Goal: Information Seeking & Learning: Learn about a topic

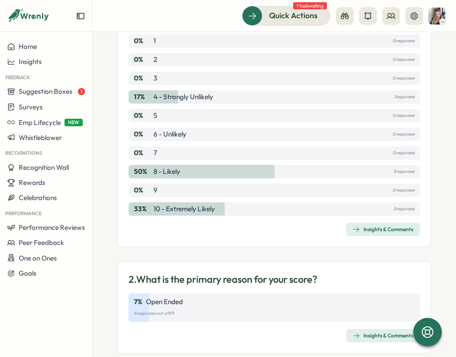
scroll to position [190, 0]
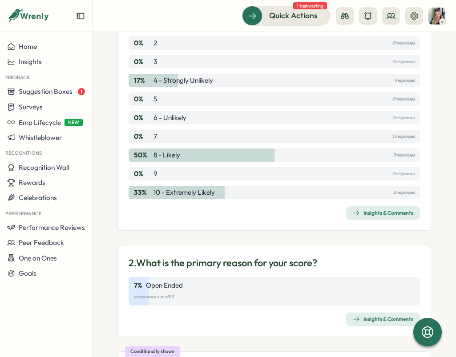
click at [388, 215] on div "Insights & Comments" at bounding box center [383, 213] width 61 height 7
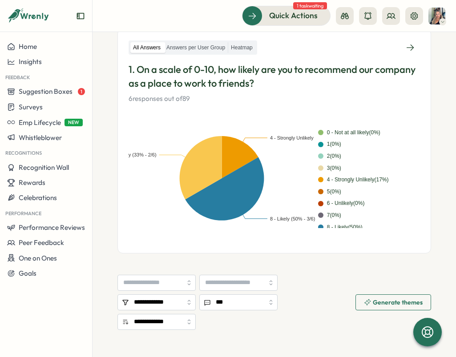
scroll to position [159, 0]
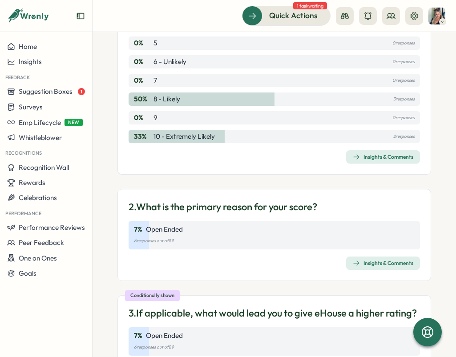
scroll to position [277, 0]
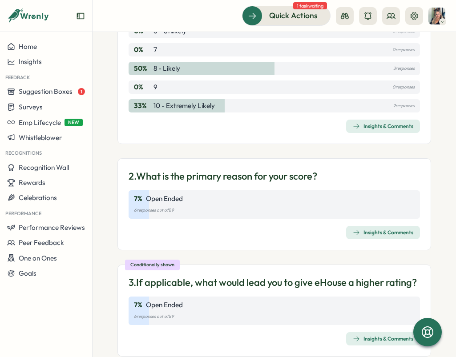
click at [372, 229] on span "Insights & Comments" at bounding box center [383, 232] width 61 height 12
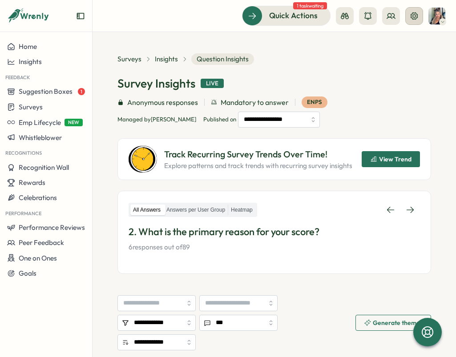
click at [412, 12] on icon at bounding box center [414, 16] width 9 height 9
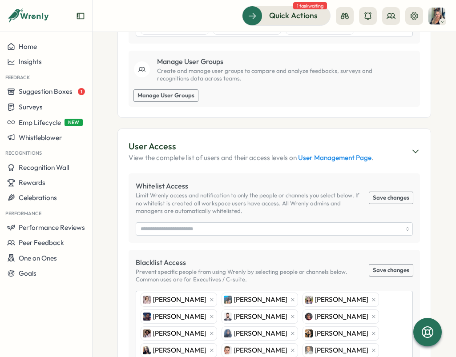
scroll to position [48, 0]
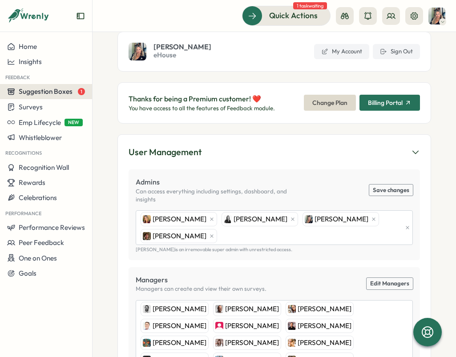
click at [47, 89] on span "Suggestion Boxes" at bounding box center [46, 91] width 54 height 8
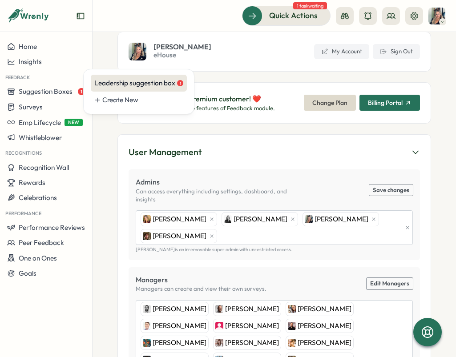
click at [124, 79] on div "Leadership suggestion box 1" at bounding box center [138, 83] width 89 height 10
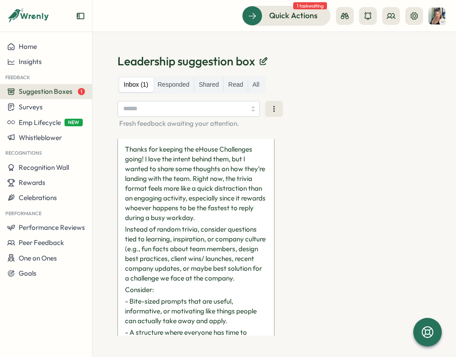
scroll to position [22, 0]
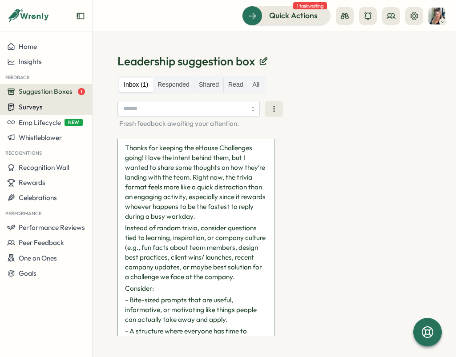
click at [43, 107] on div "Surveys" at bounding box center [46, 107] width 78 height 8
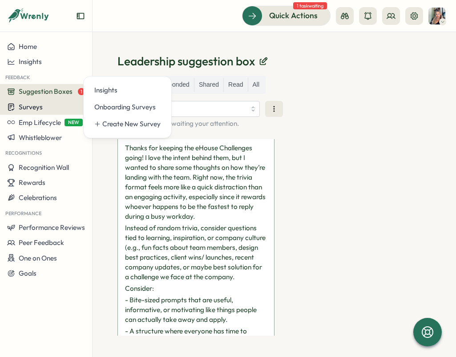
click at [41, 111] on span "Surveys" at bounding box center [31, 107] width 24 height 8
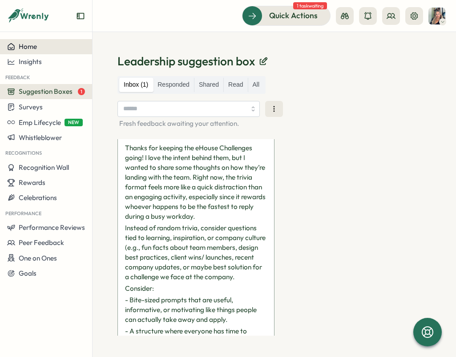
click at [41, 49] on div "Home" at bounding box center [46, 47] width 78 height 8
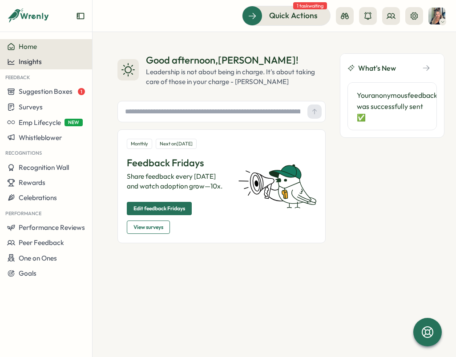
click at [29, 57] on span "Insights" at bounding box center [30, 61] width 23 height 8
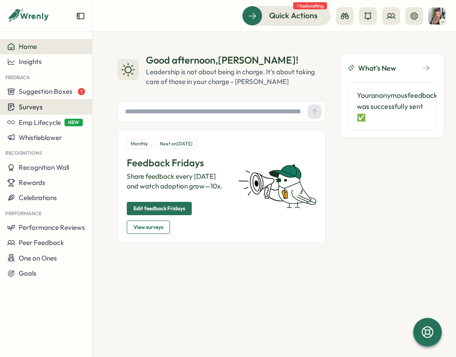
click at [35, 101] on button "Surveys" at bounding box center [46, 107] width 92 height 16
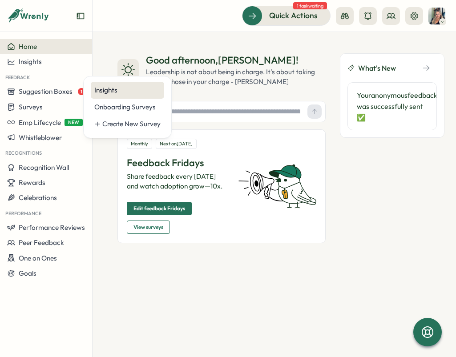
click at [108, 90] on div "Insights" at bounding box center [127, 90] width 66 height 10
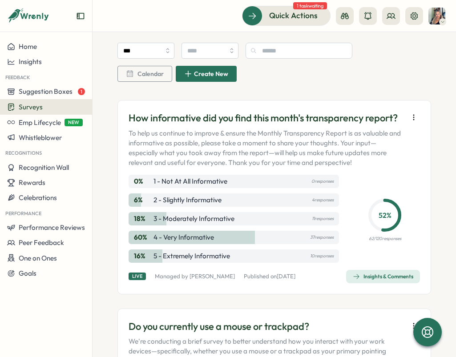
scroll to position [610, 0]
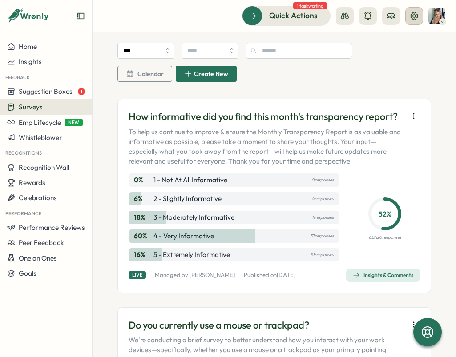
click at [415, 15] on icon at bounding box center [414, 16] width 9 height 9
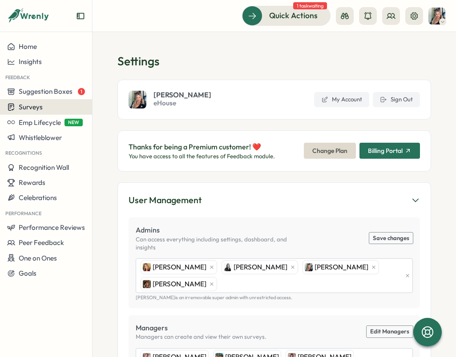
click at [37, 107] on span "Surveys" at bounding box center [31, 107] width 24 height 8
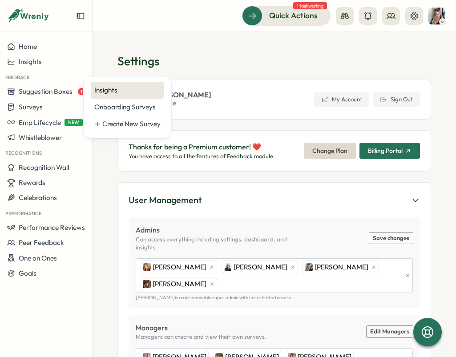
click at [119, 92] on div "Insights" at bounding box center [127, 90] width 66 height 10
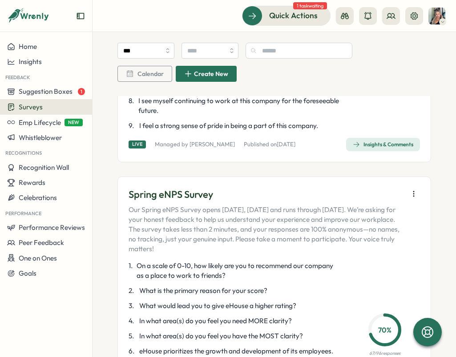
scroll to position [259, 0]
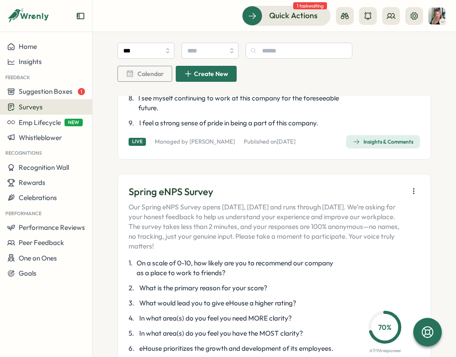
click at [385, 146] on div "Insights & Comments" at bounding box center [383, 141] width 61 height 7
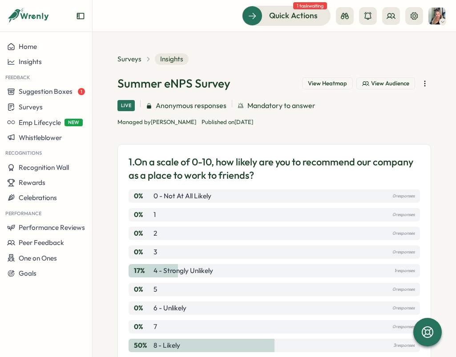
click at [421, 84] on icon "button" at bounding box center [425, 83] width 9 height 9
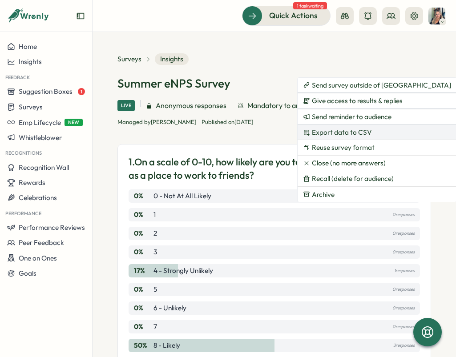
click at [348, 130] on span "Export data to CSV" at bounding box center [342, 133] width 60 height 8
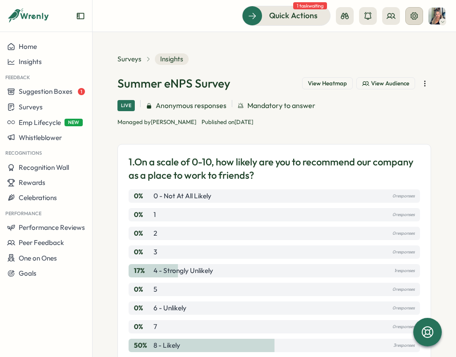
click at [411, 14] on icon at bounding box center [414, 16] width 9 height 9
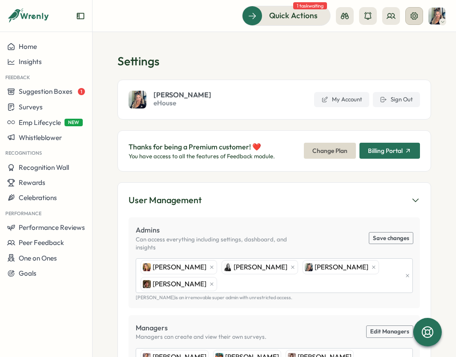
click at [411, 14] on icon at bounding box center [414, 15] width 7 height 7
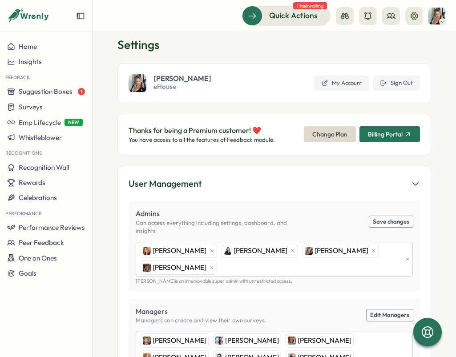
scroll to position [129, 0]
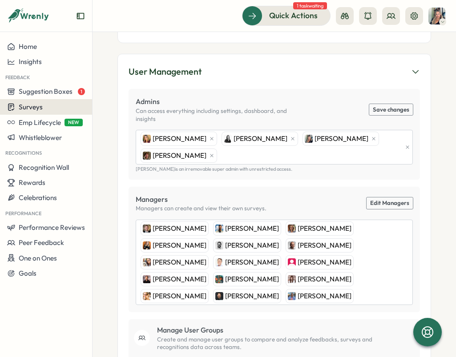
click at [37, 106] on span "Surveys" at bounding box center [31, 107] width 24 height 8
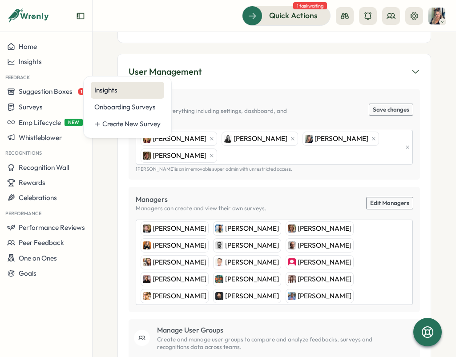
click at [109, 92] on div "Insights" at bounding box center [127, 90] width 66 height 10
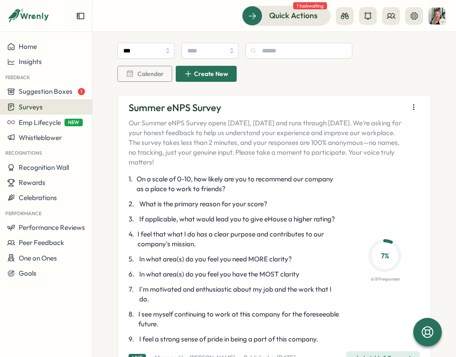
scroll to position [158, 0]
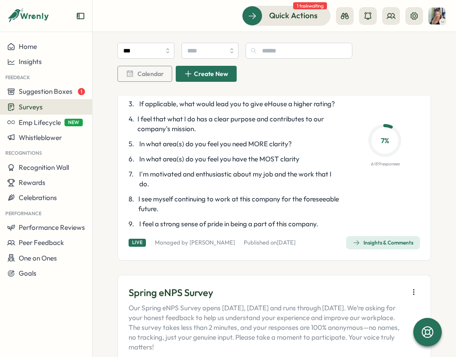
click at [373, 247] on div "Insights & Comments" at bounding box center [383, 242] width 61 height 7
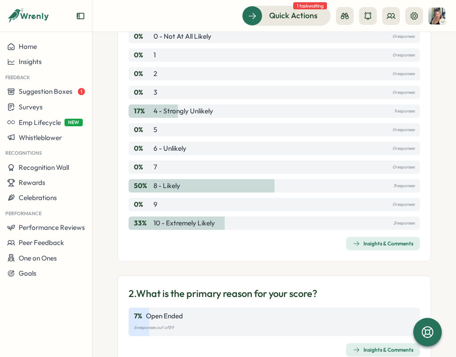
scroll to position [162, 0]
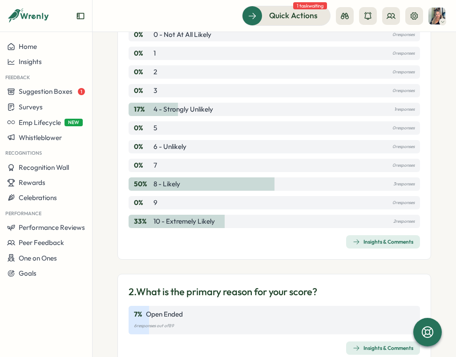
click at [376, 246] on span "Insights & Comments" at bounding box center [383, 242] width 61 height 12
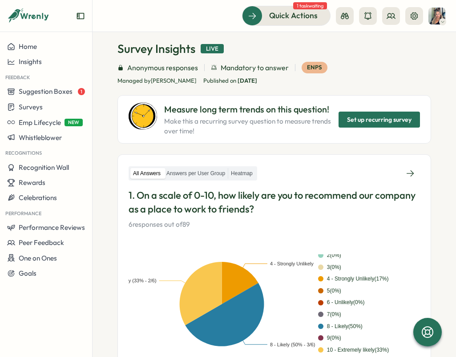
scroll to position [265, 0]
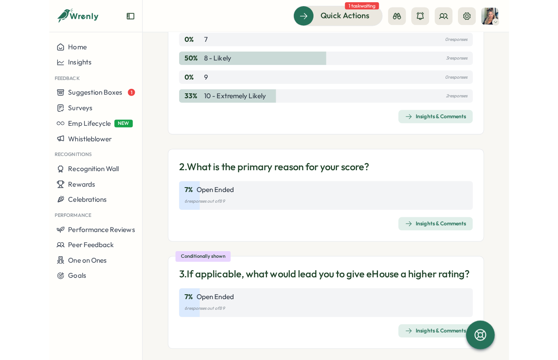
scroll to position [333, 0]
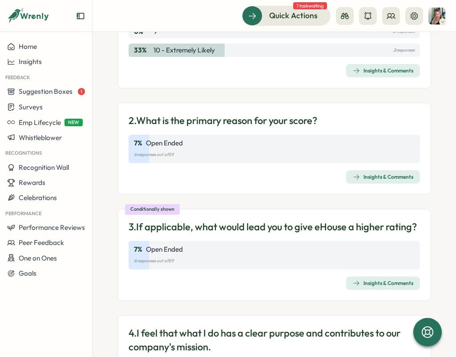
click at [369, 174] on div "Insights & Comments" at bounding box center [383, 177] width 61 height 7
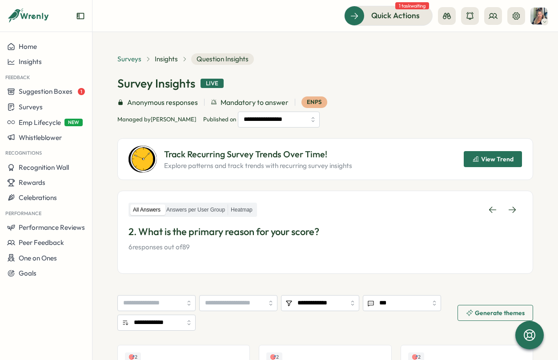
click at [125, 60] on span "Surveys" at bounding box center [129, 59] width 24 height 10
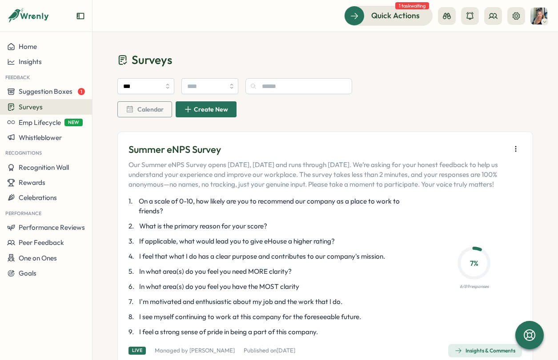
scroll to position [2, 0]
click at [182, 150] on p "Summer eNPS Survey" at bounding box center [318, 149] width 378 height 14
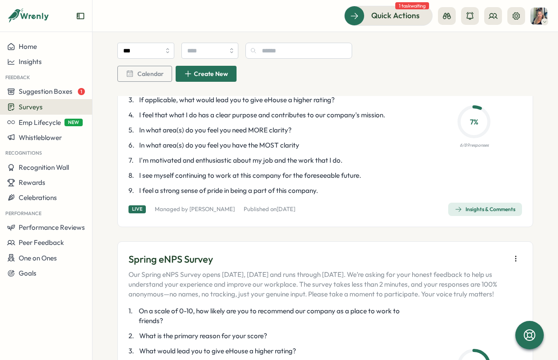
click at [481, 213] on div "Insights & Comments" at bounding box center [485, 209] width 61 height 7
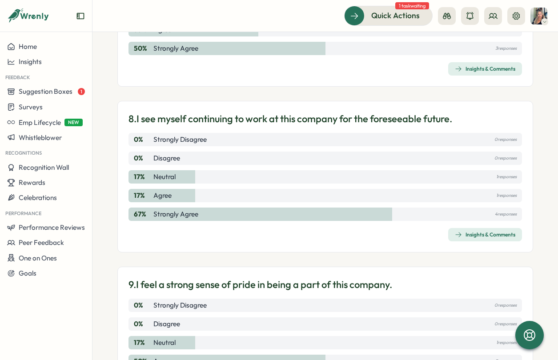
scroll to position [1156, 0]
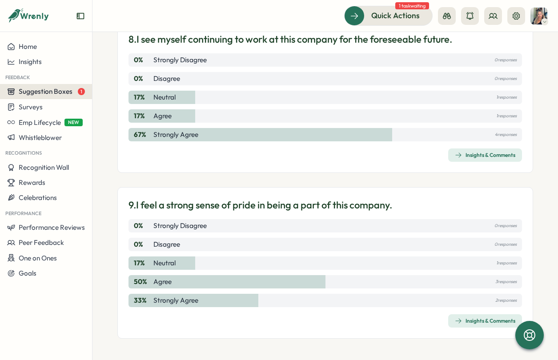
click at [64, 93] on span "Suggestion Boxes" at bounding box center [46, 91] width 54 height 8
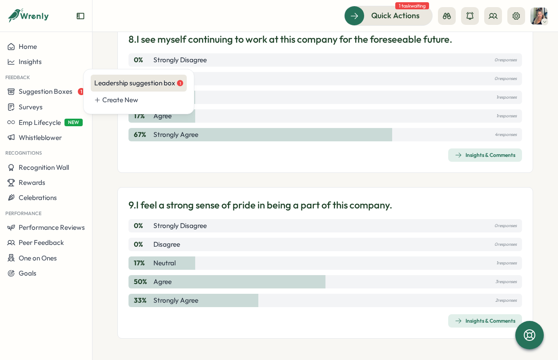
click at [138, 86] on div "Leadership suggestion box 1" at bounding box center [138, 83] width 89 height 10
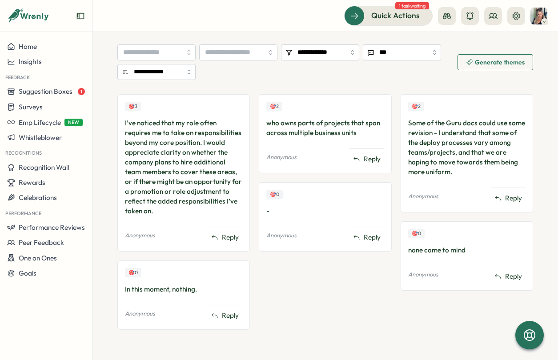
scroll to position [251, 0]
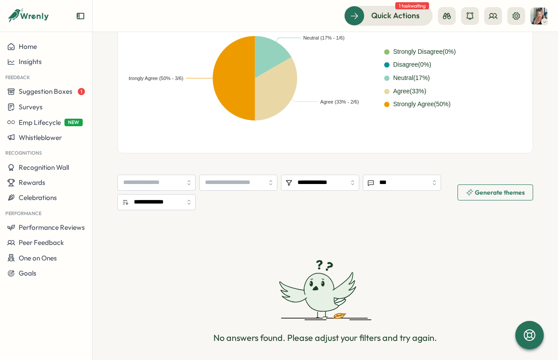
scroll to position [240, 0]
